Goal: Find specific fact

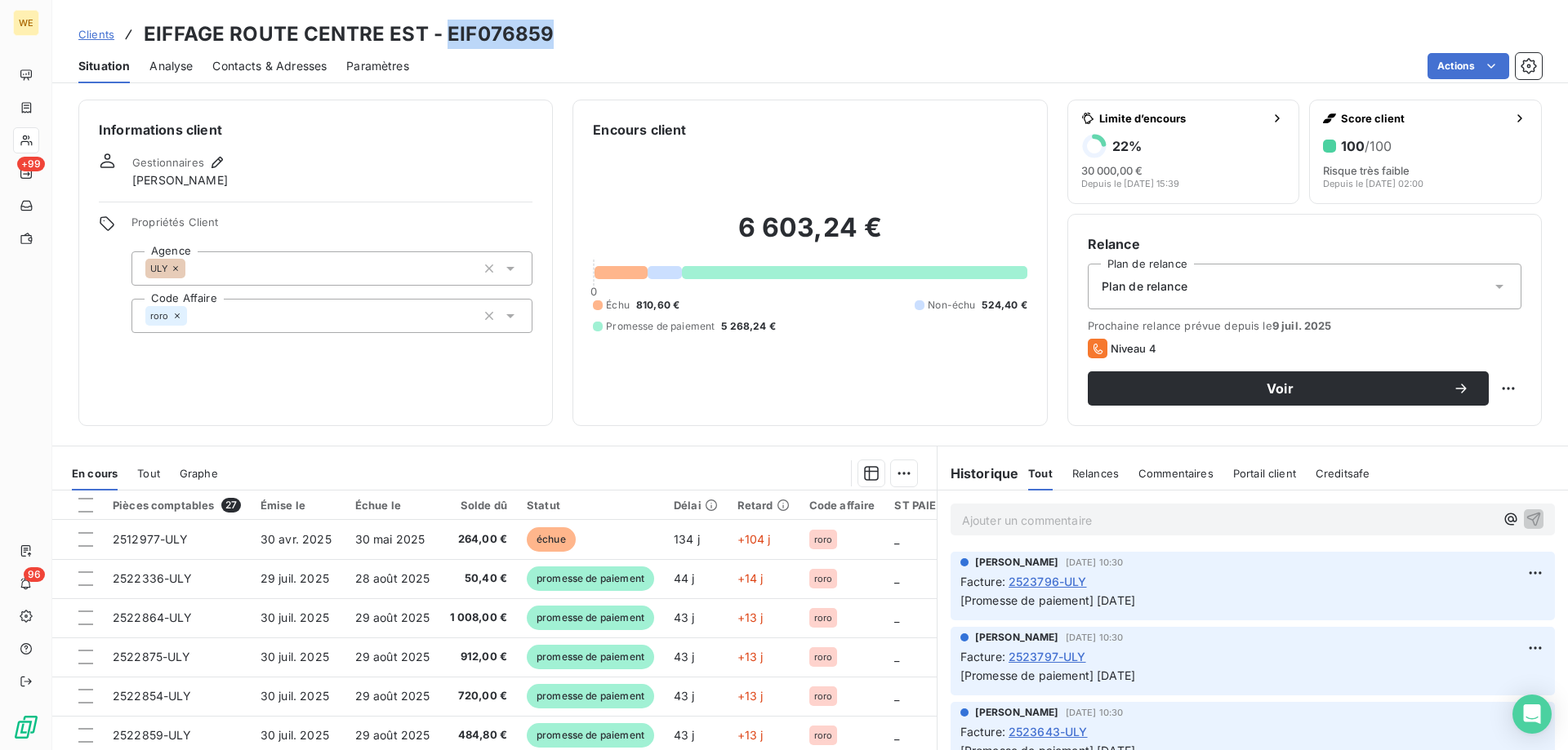
click at [89, 32] on span "Clients" at bounding box center [96, 34] width 36 height 13
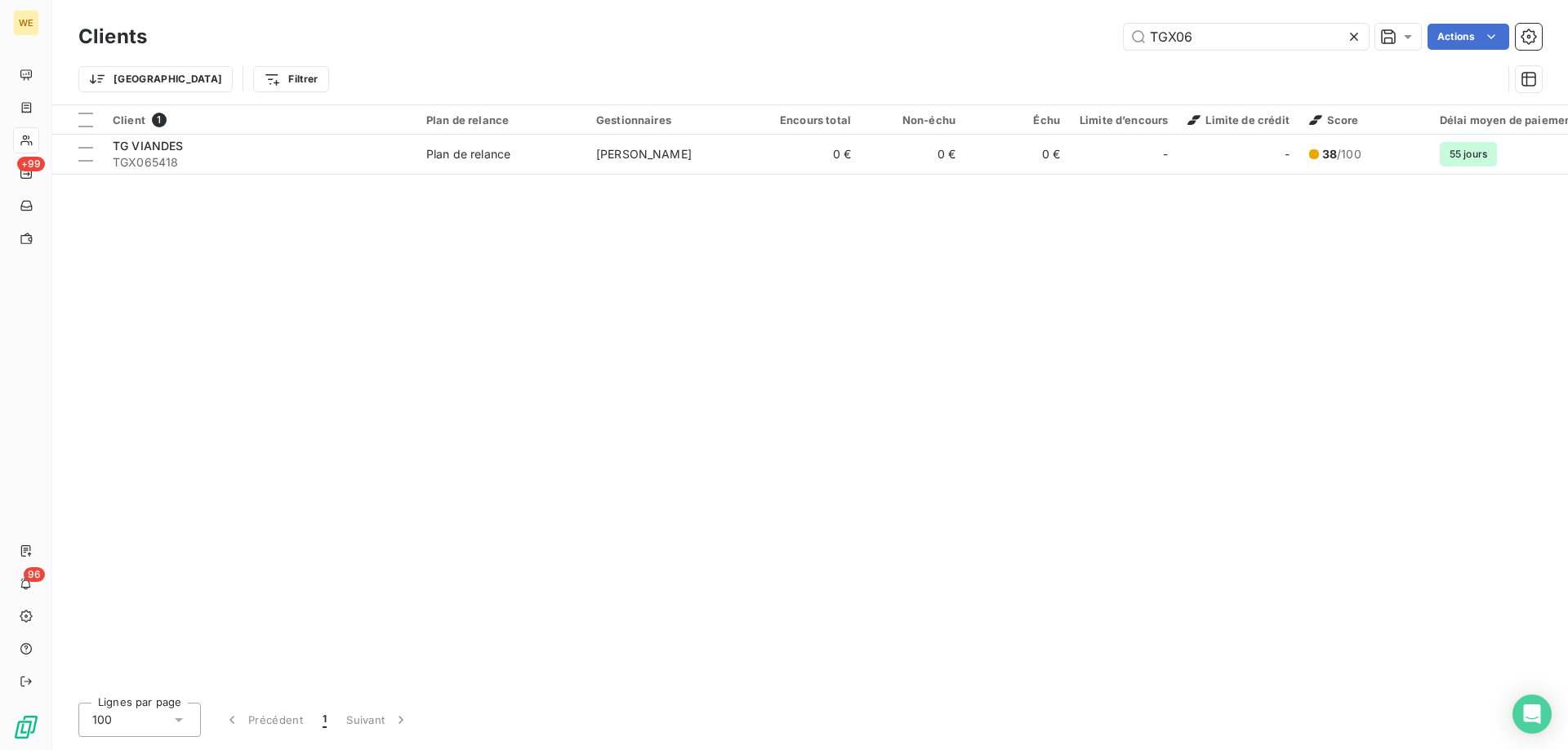
drag, startPoint x: 1216, startPoint y: 29, endPoint x: 883, endPoint y: 67, distance: 335.2
click at [905, 56] on div "Clients TGX06 Actions Trier Filtrer" at bounding box center [810, 62] width 1464 height 85
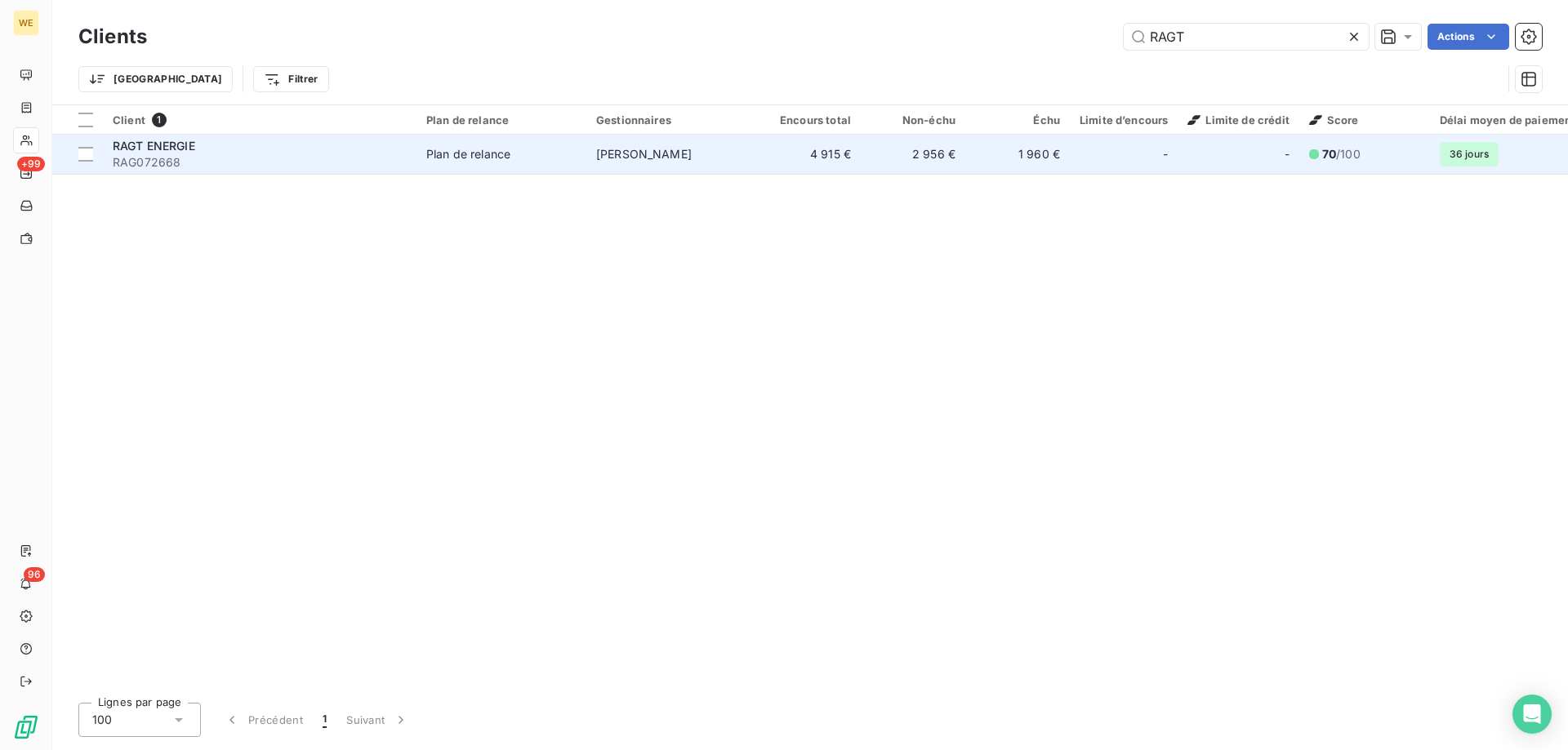
type input "RAGT"
click at [170, 142] on span "RAGT ENERGIE" at bounding box center [154, 146] width 83 height 14
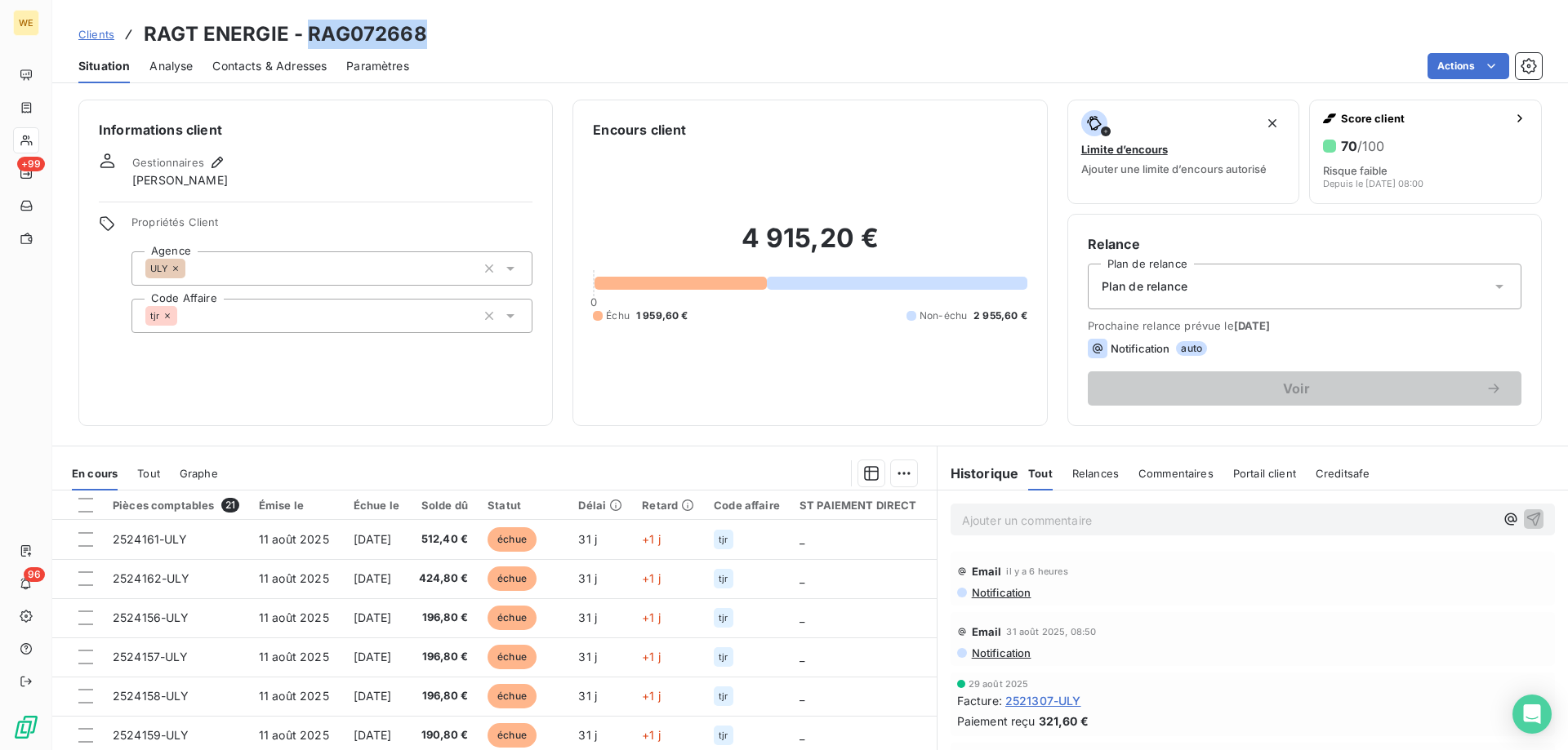
drag, startPoint x: 311, startPoint y: 31, endPoint x: 421, endPoint y: 31, distance: 110.0
click at [421, 31] on h3 "RAGT ENERGIE - RAG072668" at bounding box center [285, 34] width 283 height 29
copy h3 "RAG072668"
